Goal: Transaction & Acquisition: Purchase product/service

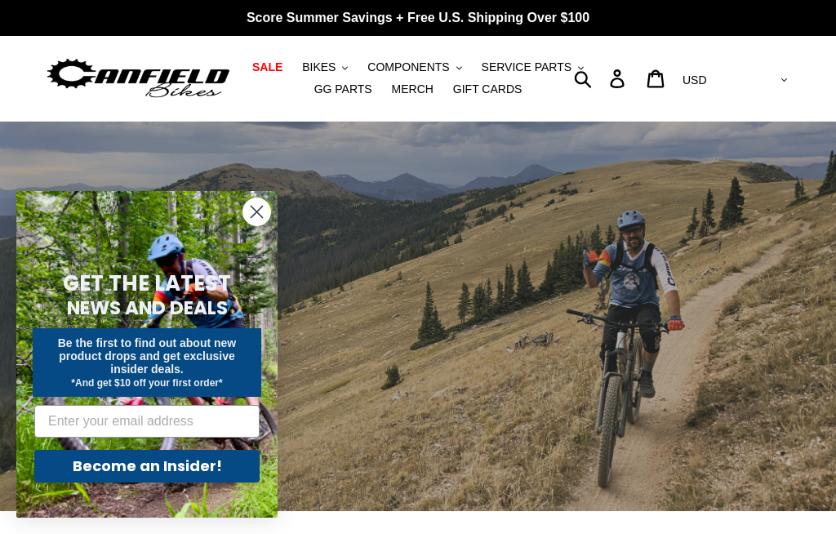
click at [332, 70] on span "BIKES" at bounding box center [318, 67] width 33 height 14
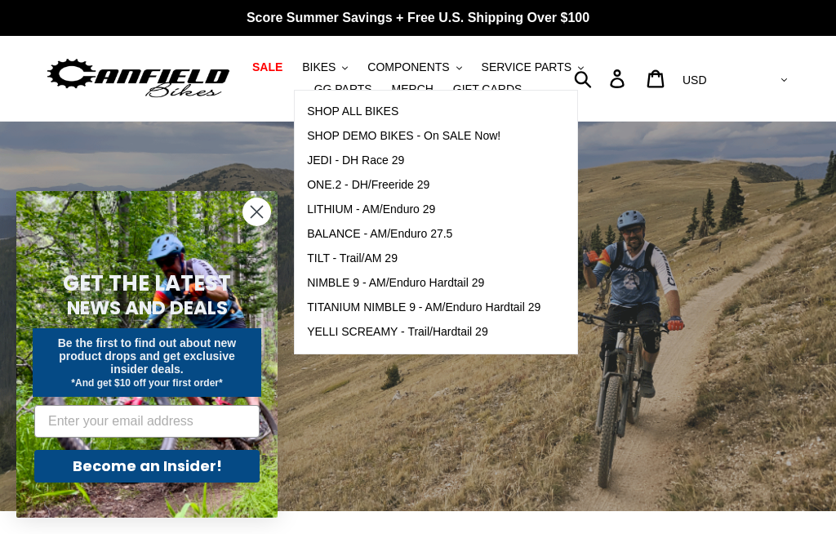
click at [339, 118] on span "SHOP ALL BIKES" at bounding box center [352, 111] width 91 height 14
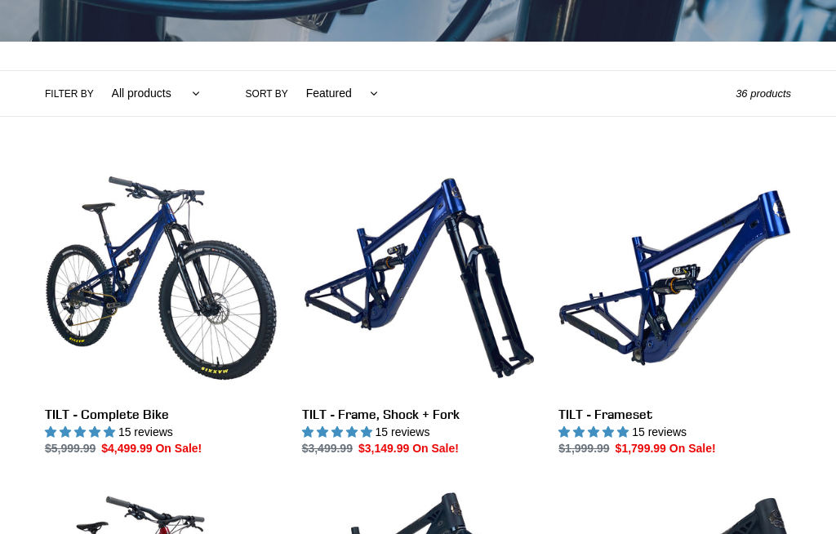
scroll to position [326, 0]
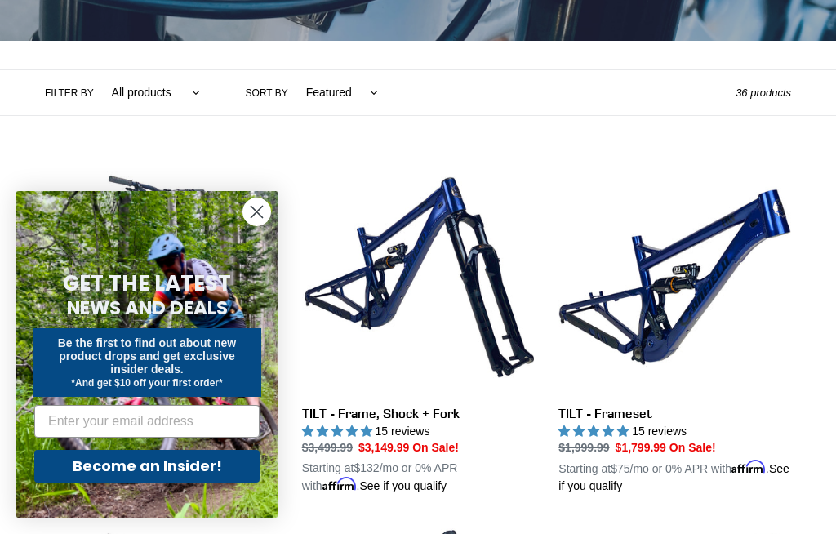
click at [263, 218] on icon "Close dialog" at bounding box center [256, 211] width 11 height 11
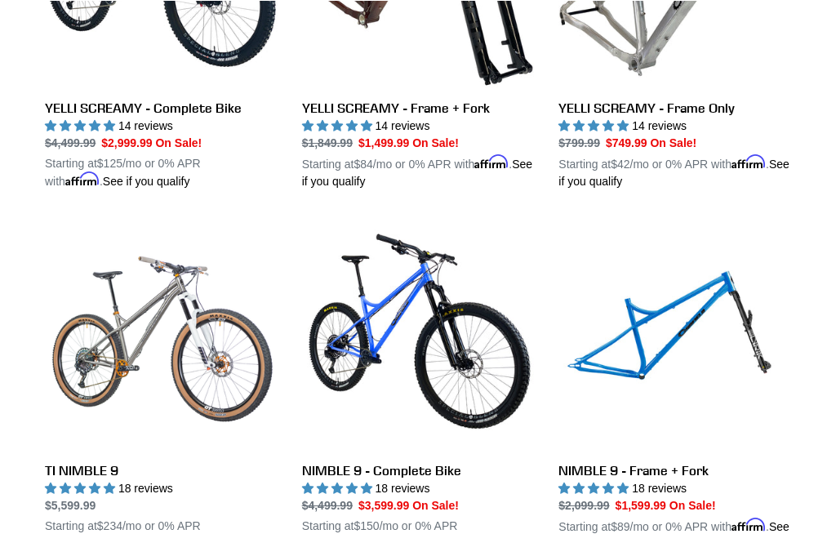
scroll to position [1370, 0]
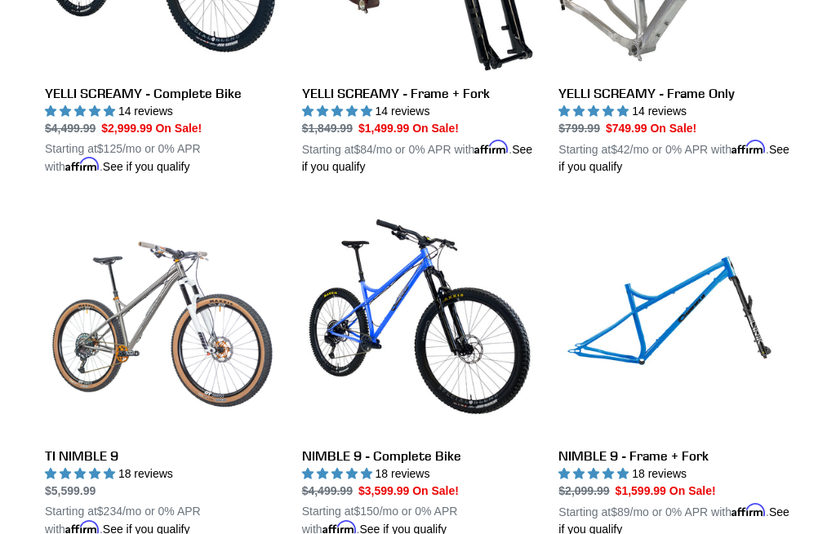
click at [122, 302] on link "TI NIMBLE 9" at bounding box center [161, 371] width 233 height 334
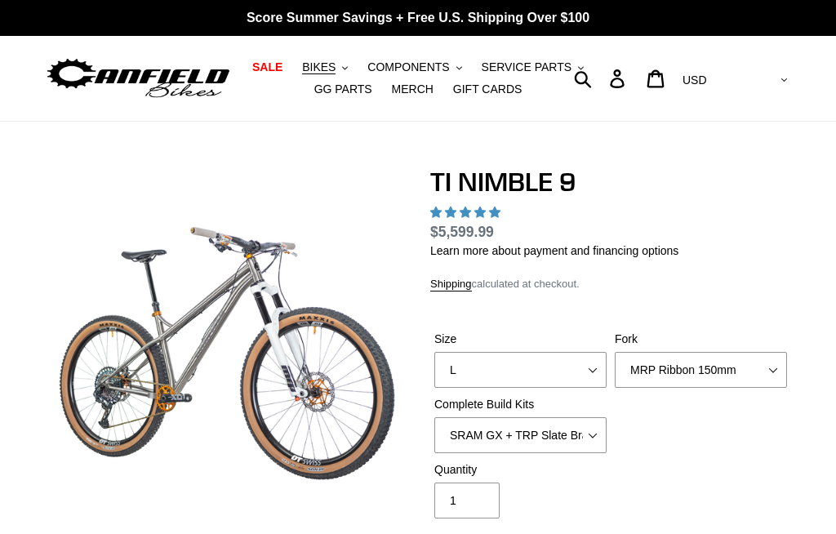
scroll to position [42, 0]
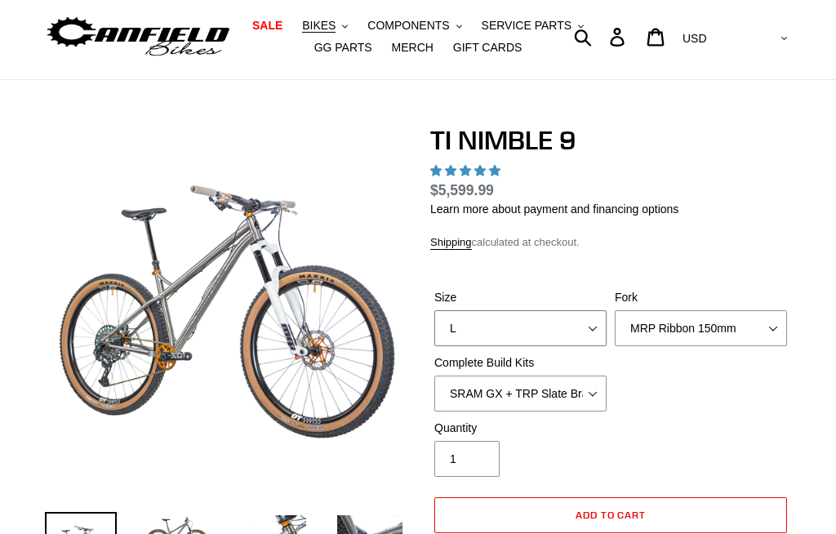
click at [588, 333] on select "S M L XL / XXL (Specify at checkout)" at bounding box center [520, 328] width 172 height 36
select select "highest-rating"
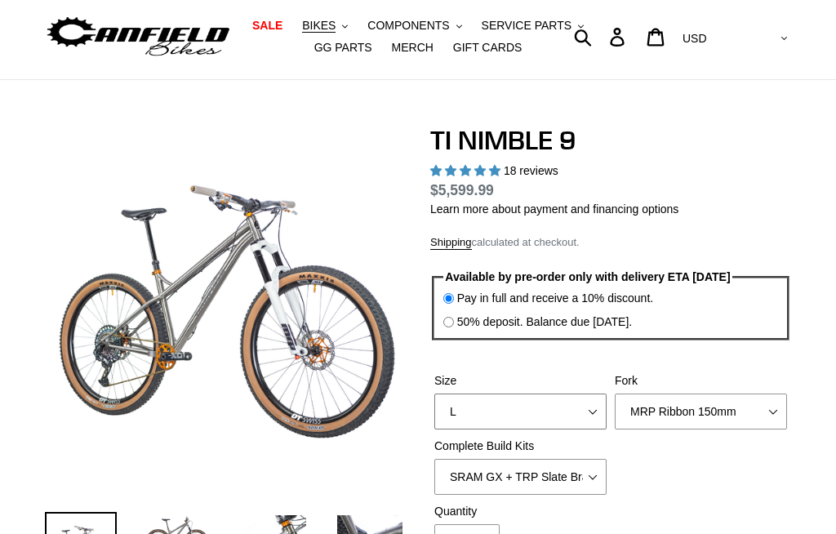
scroll to position [0, 0]
select select "M"
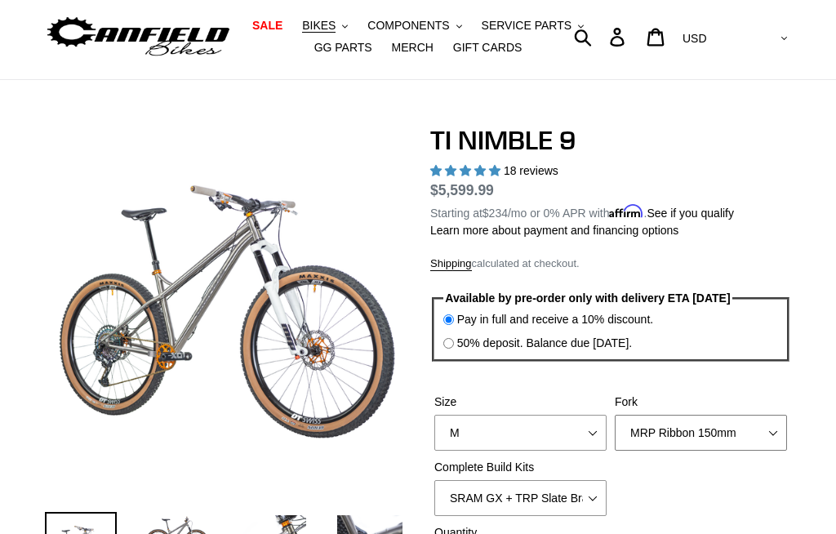
click at [734, 431] on select "MRP Ribbon 150mm RockShox Lyrik 150mm Fox Factory 36 150mm Cane Creek Helm 150m…" at bounding box center [700, 433] width 172 height 36
select select "Fork - None"
click at [585, 498] on select "SRAM GX + TRP Slate Brakes + Rotors + e13 LG-1 Wheels SHIMANO XT + SHIMANO brak…" at bounding box center [520, 498] width 172 height 36
select select "SHIMANO XT + SHIMANO brakes + Rotors + e13 LG-1 Wheels"
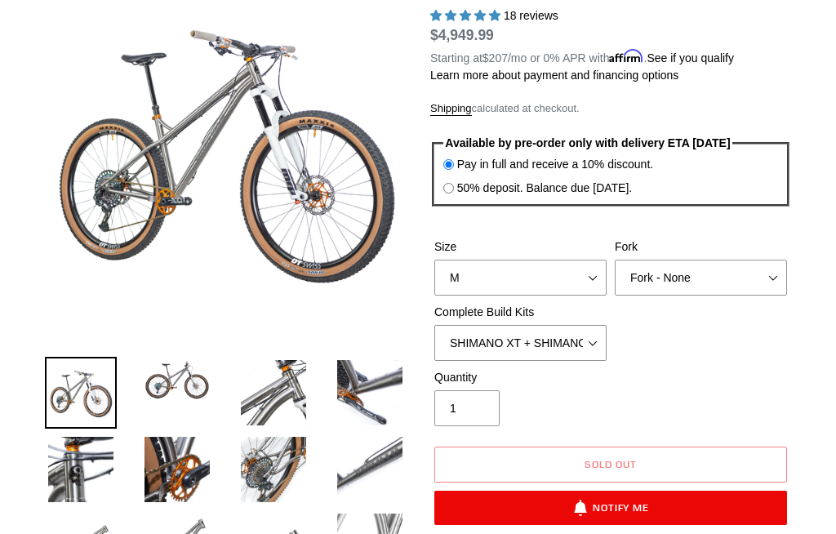
scroll to position [193, 0]
